Goal: Task Accomplishment & Management: Manage account settings

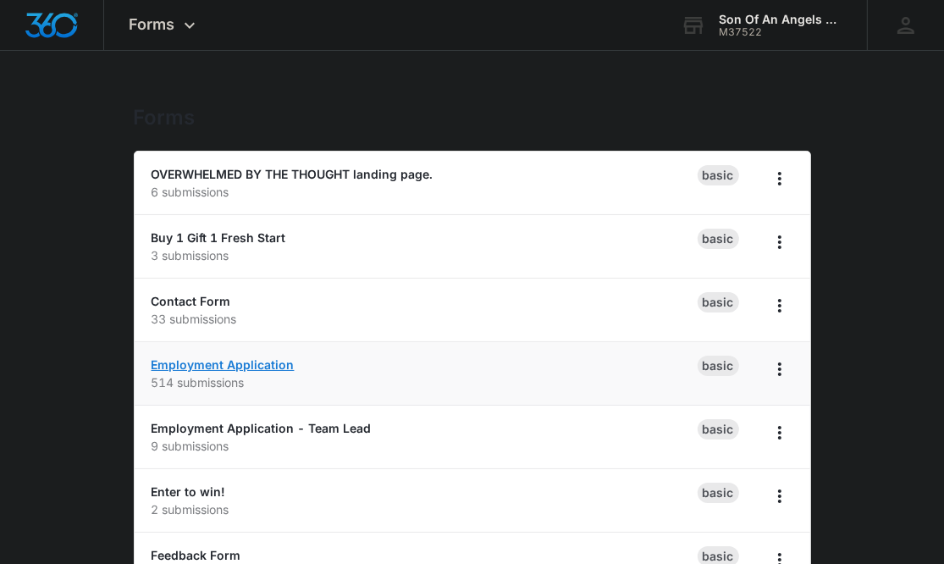
click at [262, 358] on link "Employment Application" at bounding box center [222, 364] width 143 height 14
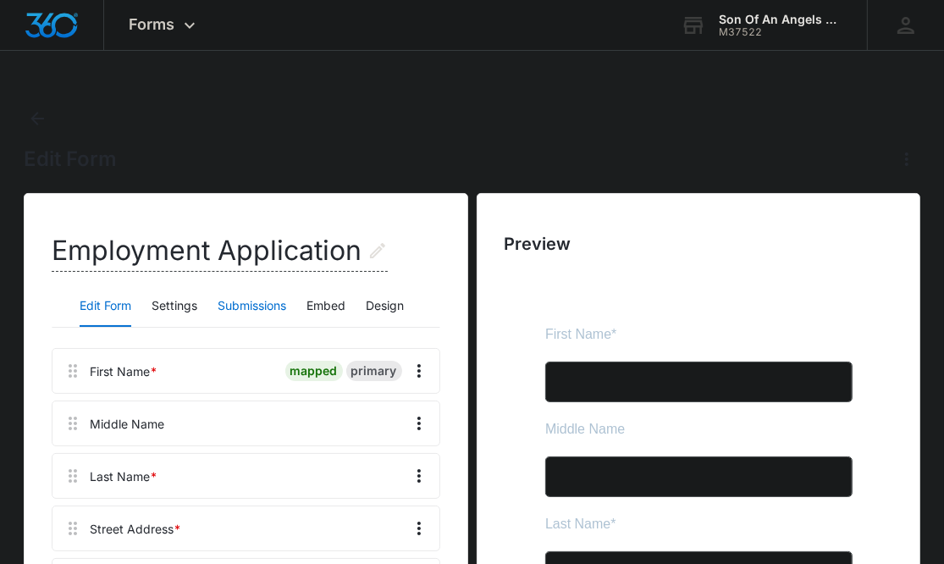
click at [238, 305] on button "Submissions" at bounding box center [251, 306] width 69 height 41
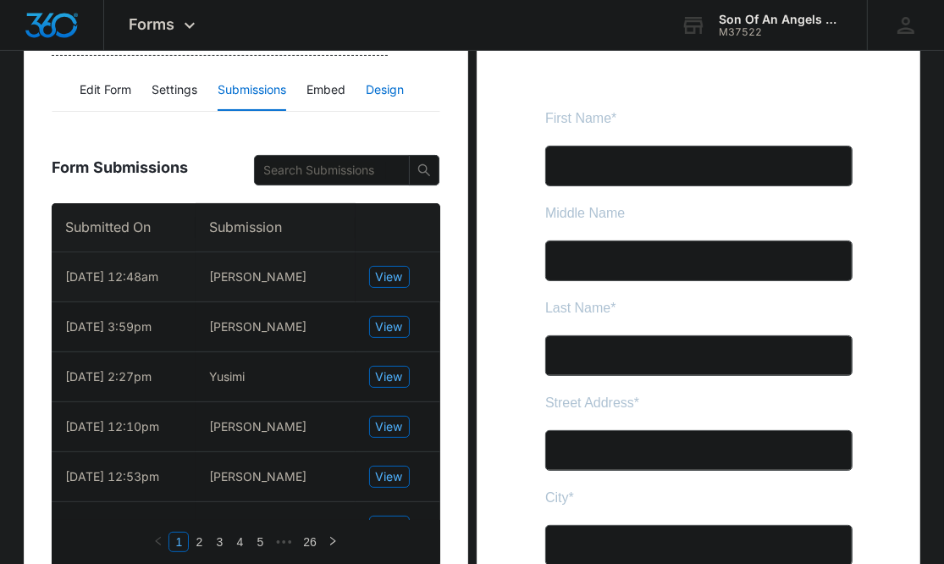
scroll to position [220, 0]
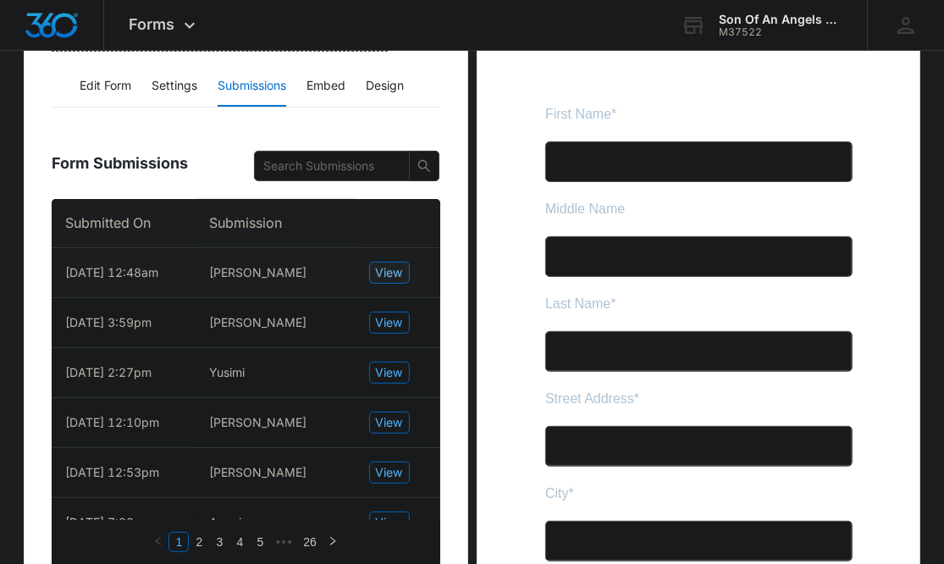
click at [388, 273] on span "View" at bounding box center [389, 272] width 27 height 19
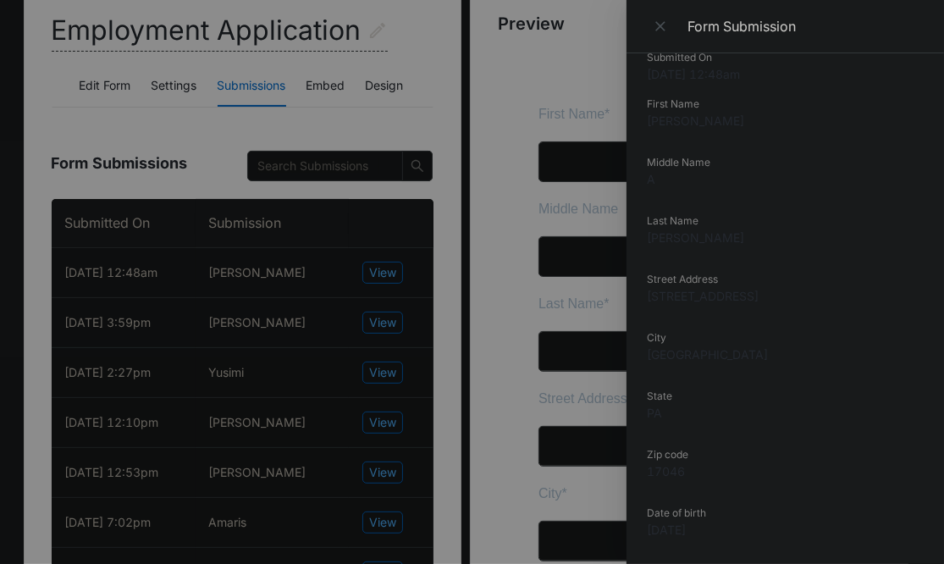
scroll to position [24, 0]
click at [697, 302] on dd "[STREET_ADDRESS]" at bounding box center [785, 296] width 277 height 18
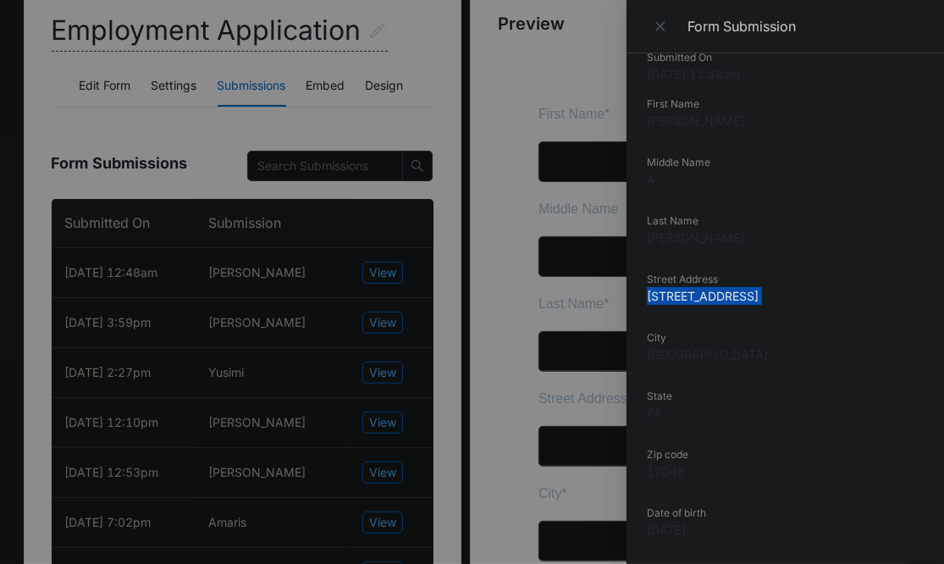
copy dd "[STREET_ADDRESS]"
click at [664, 114] on dd "[PERSON_NAME]" at bounding box center [785, 121] width 277 height 18
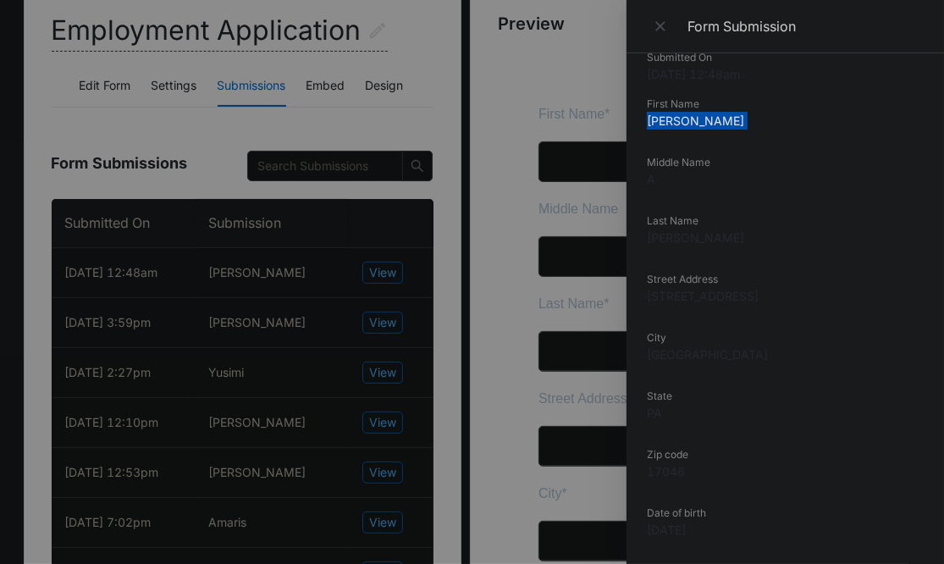
copy dd "[PERSON_NAME]"
click at [670, 244] on dd "[PERSON_NAME]" at bounding box center [785, 237] width 277 height 18
copy dd "[PERSON_NAME]"
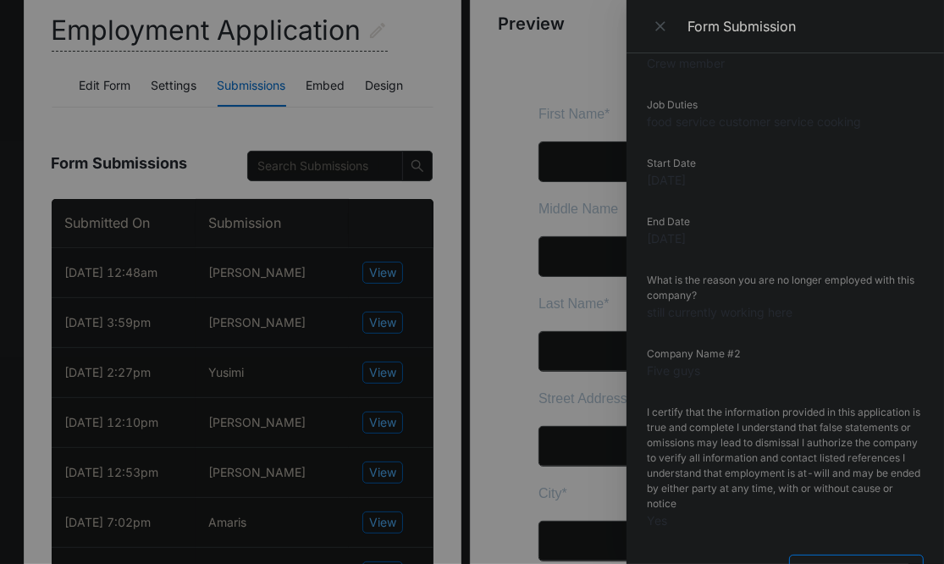
scroll to position [1740, 0]
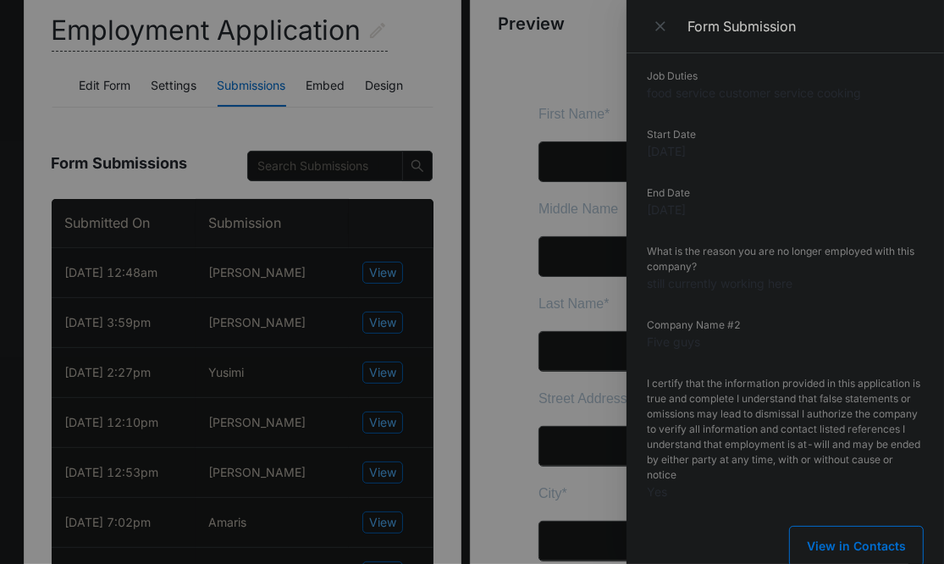
click at [650, 17] on button "Close" at bounding box center [662, 26] width 30 height 25
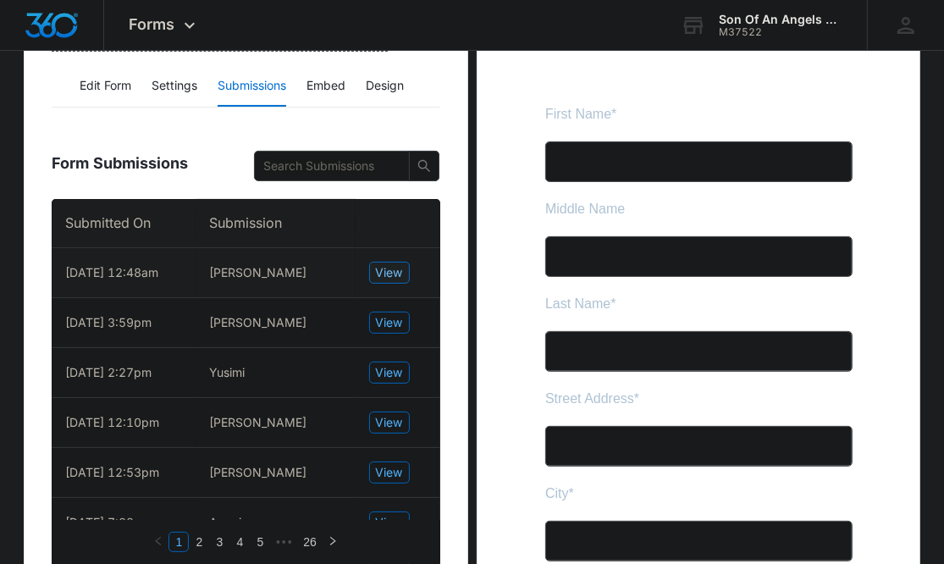
click at [401, 278] on span "View" at bounding box center [389, 272] width 27 height 19
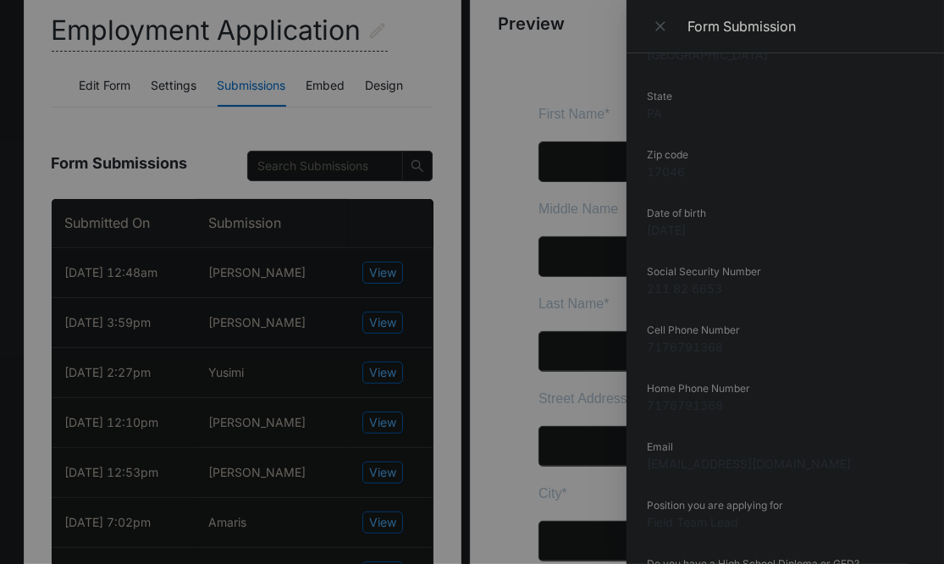
scroll to position [322, 0]
click at [695, 465] on dd "[EMAIL_ADDRESS][DOMAIN_NAME]" at bounding box center [785, 465] width 277 height 18
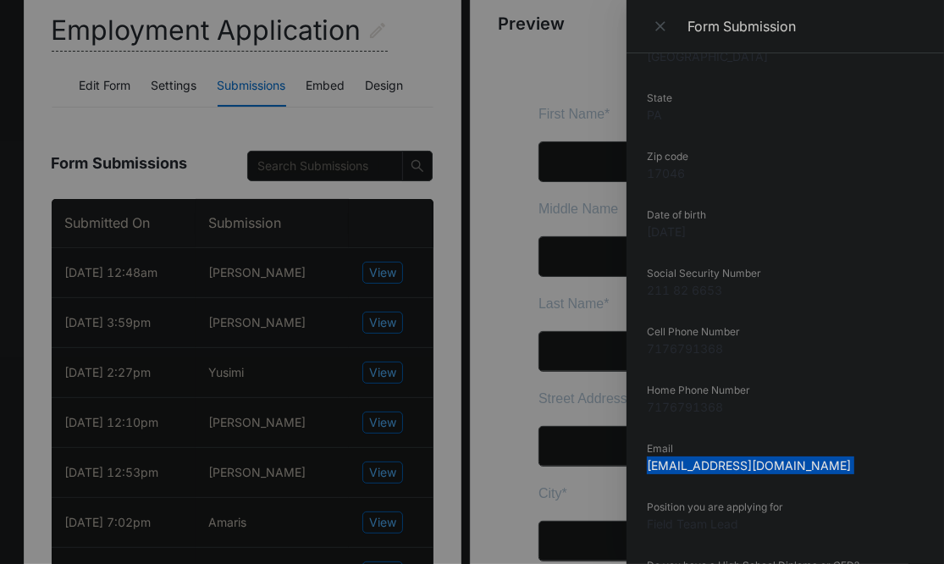
click at [695, 465] on dd "[EMAIL_ADDRESS][DOMAIN_NAME]" at bounding box center [785, 465] width 277 height 18
copy dd "[EMAIL_ADDRESS][DOMAIN_NAME]"
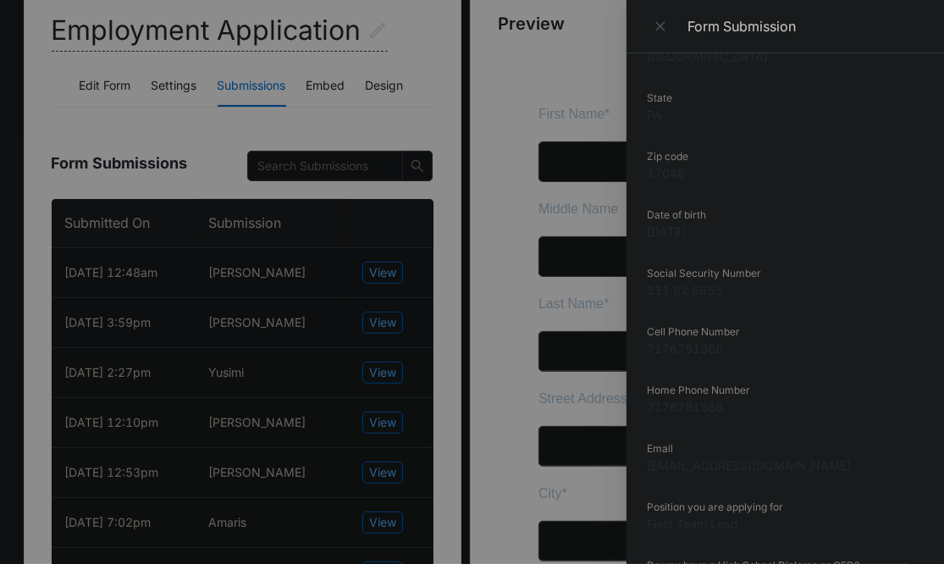
click at [684, 409] on dd "7176791368" at bounding box center [785, 407] width 277 height 18
copy dd "7176791368"
click at [684, 409] on dd "7176791368" at bounding box center [785, 407] width 277 height 18
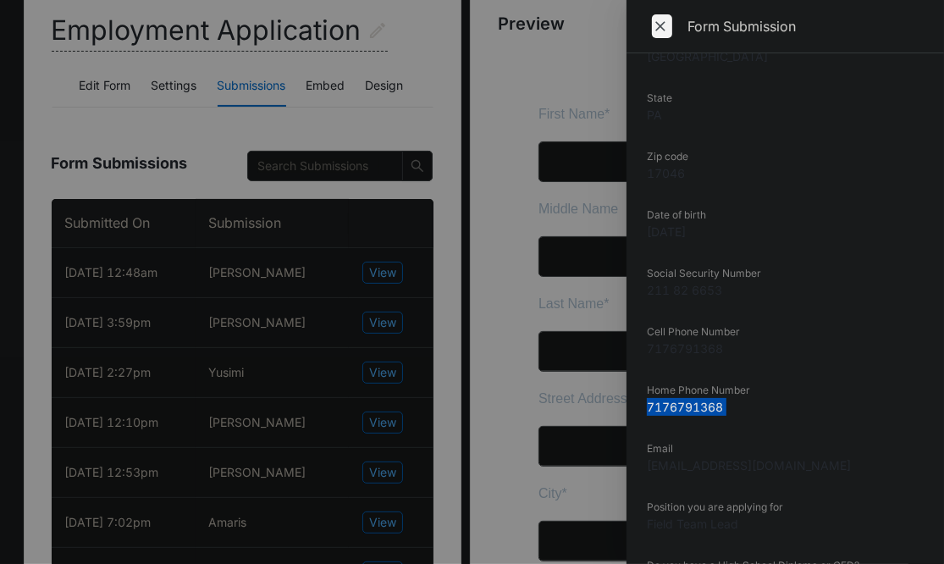
click at [660, 30] on icon "Close" at bounding box center [660, 26] width 17 height 17
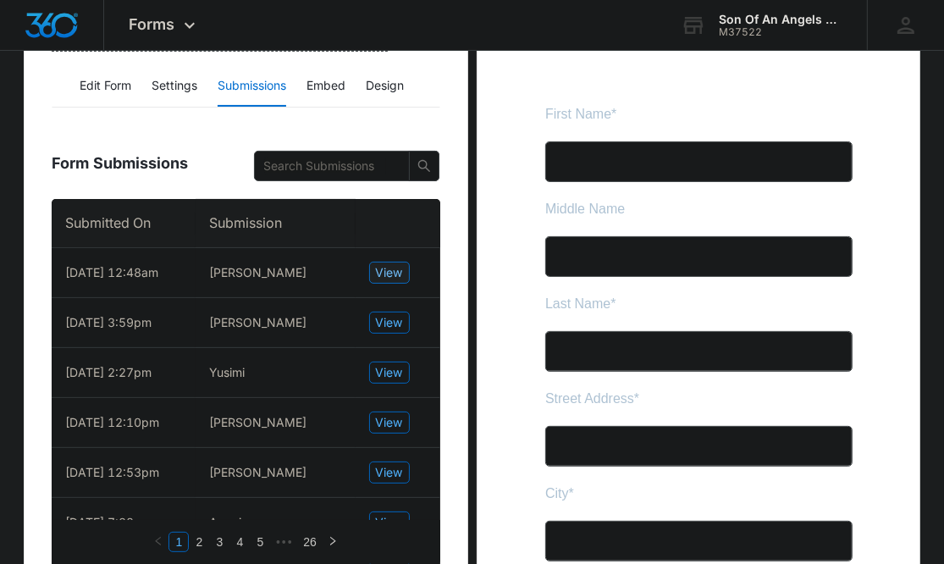
scroll to position [0, 0]
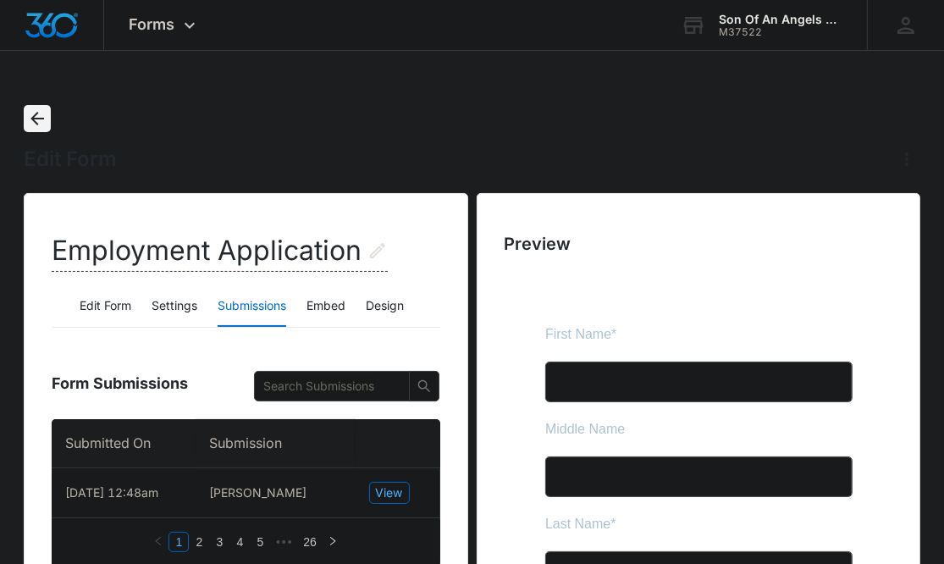
click at [34, 120] on icon "Back" at bounding box center [37, 119] width 14 height 14
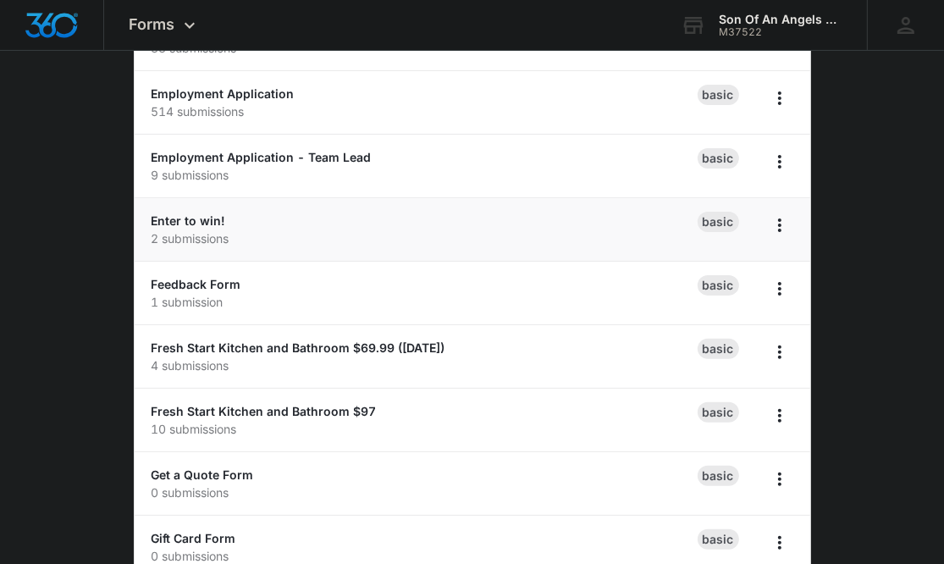
scroll to position [520, 0]
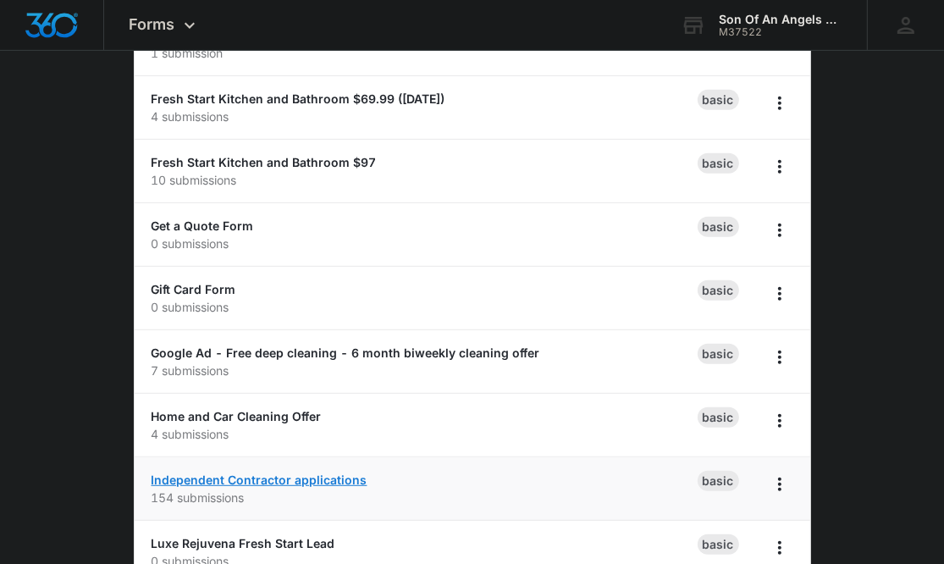
click at [243, 474] on link "Independent Contractor applications" at bounding box center [259, 479] width 216 height 14
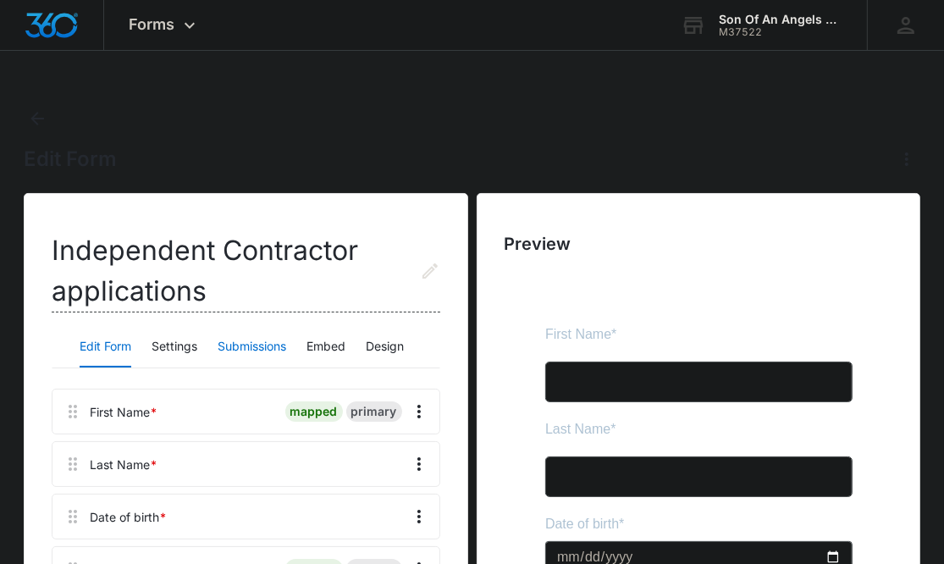
click at [252, 346] on button "Submissions" at bounding box center [251, 347] width 69 height 41
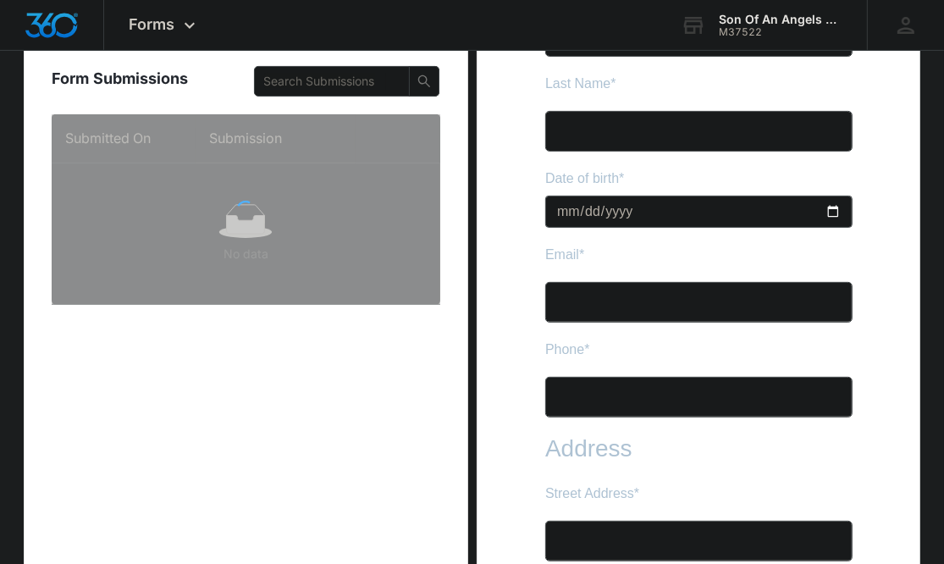
scroll to position [347, 0]
